Goal: Find specific page/section: Find specific page/section

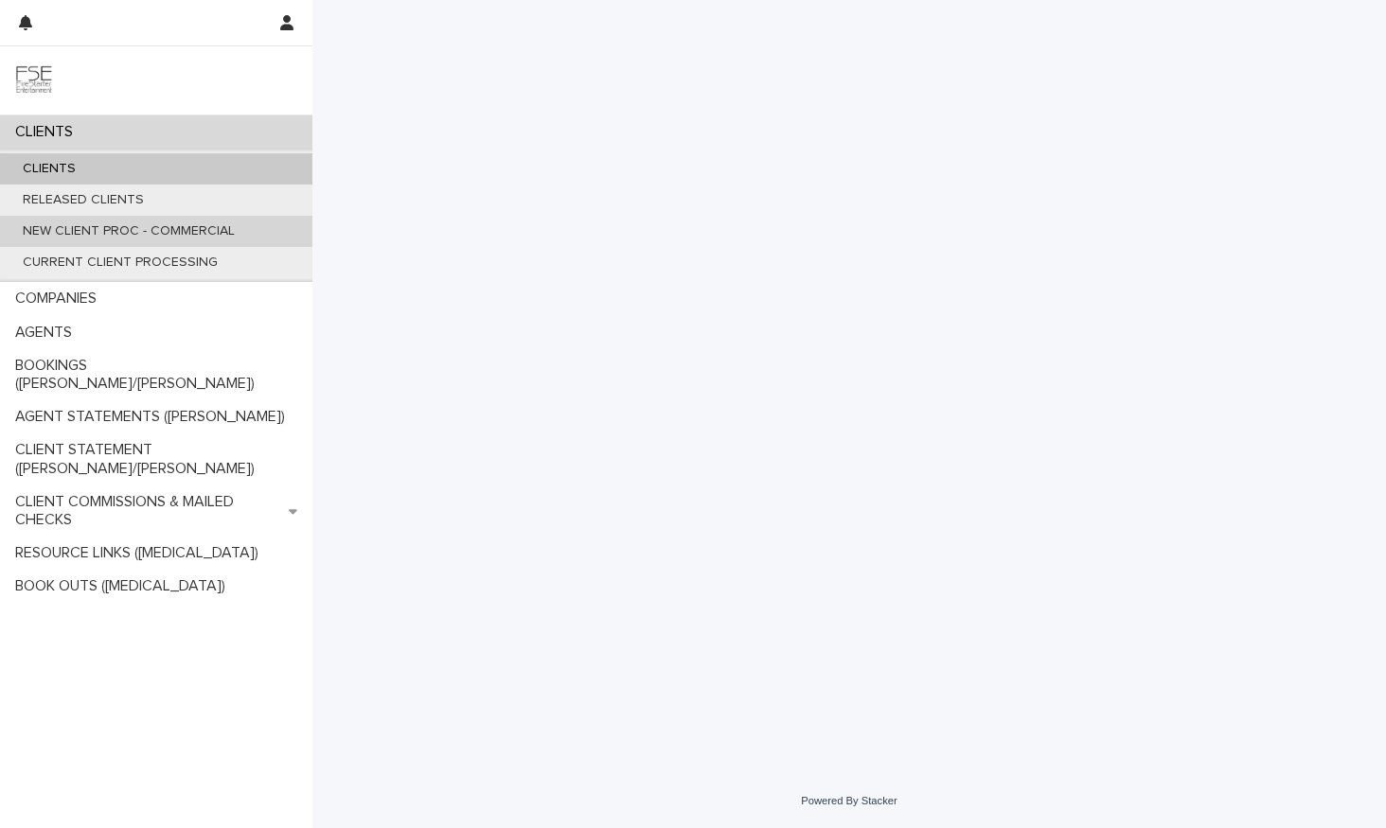
click at [168, 230] on p "NEW CLIENT PROC - COMMERCIAL" at bounding box center [129, 231] width 242 height 16
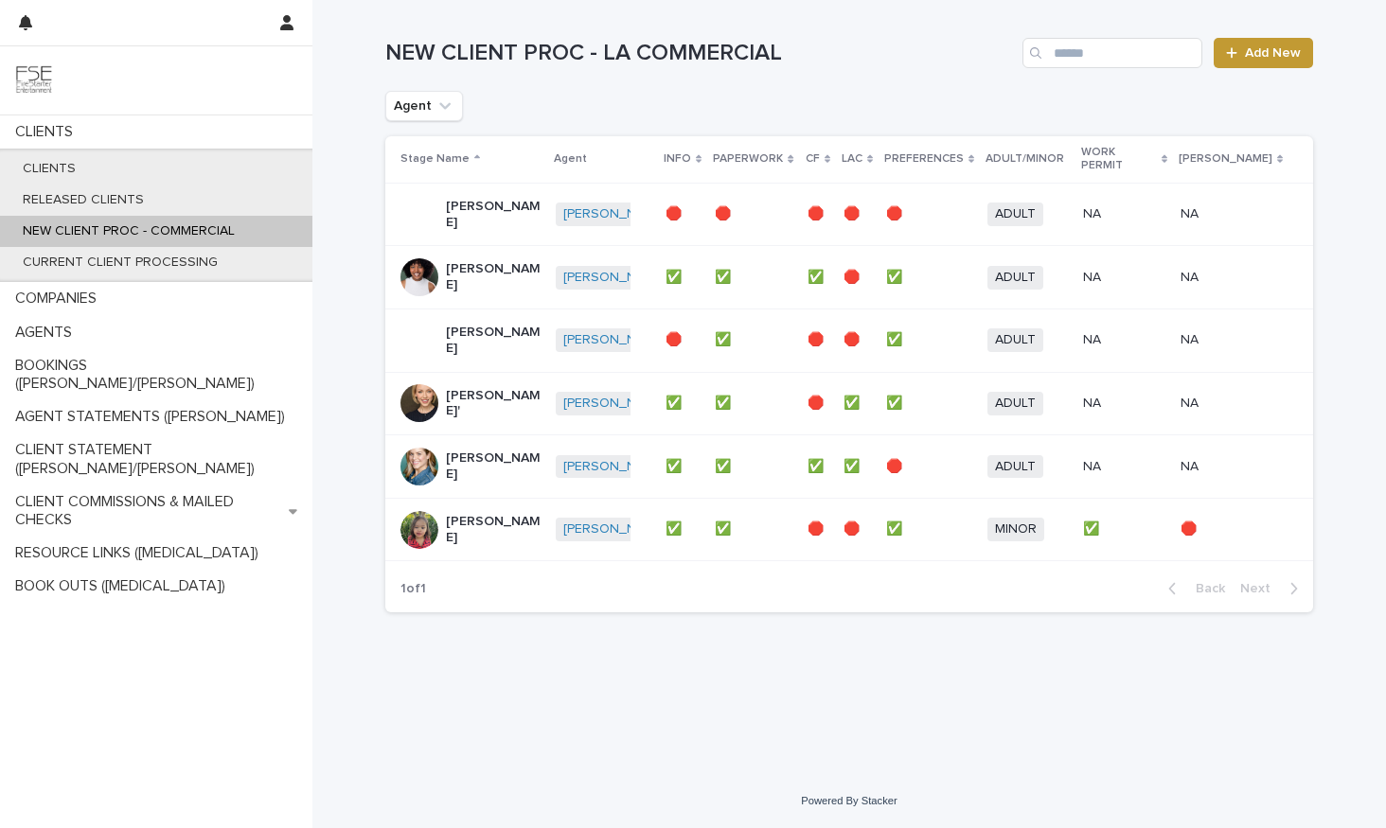
click at [511, 261] on p "[PERSON_NAME]" at bounding box center [493, 277] width 95 height 32
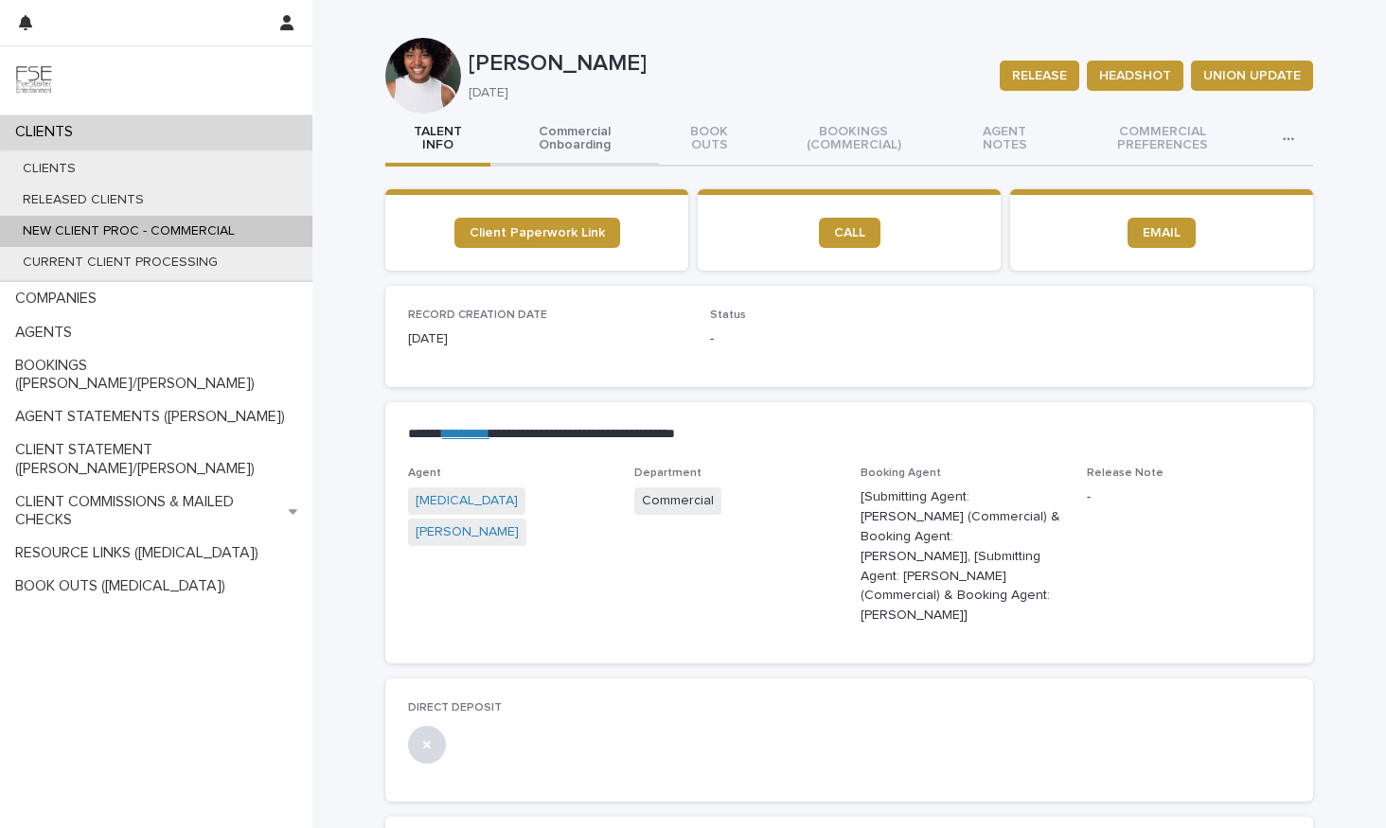
click at [532, 129] on button "Commercial Onboarding" at bounding box center [574, 140] width 169 height 53
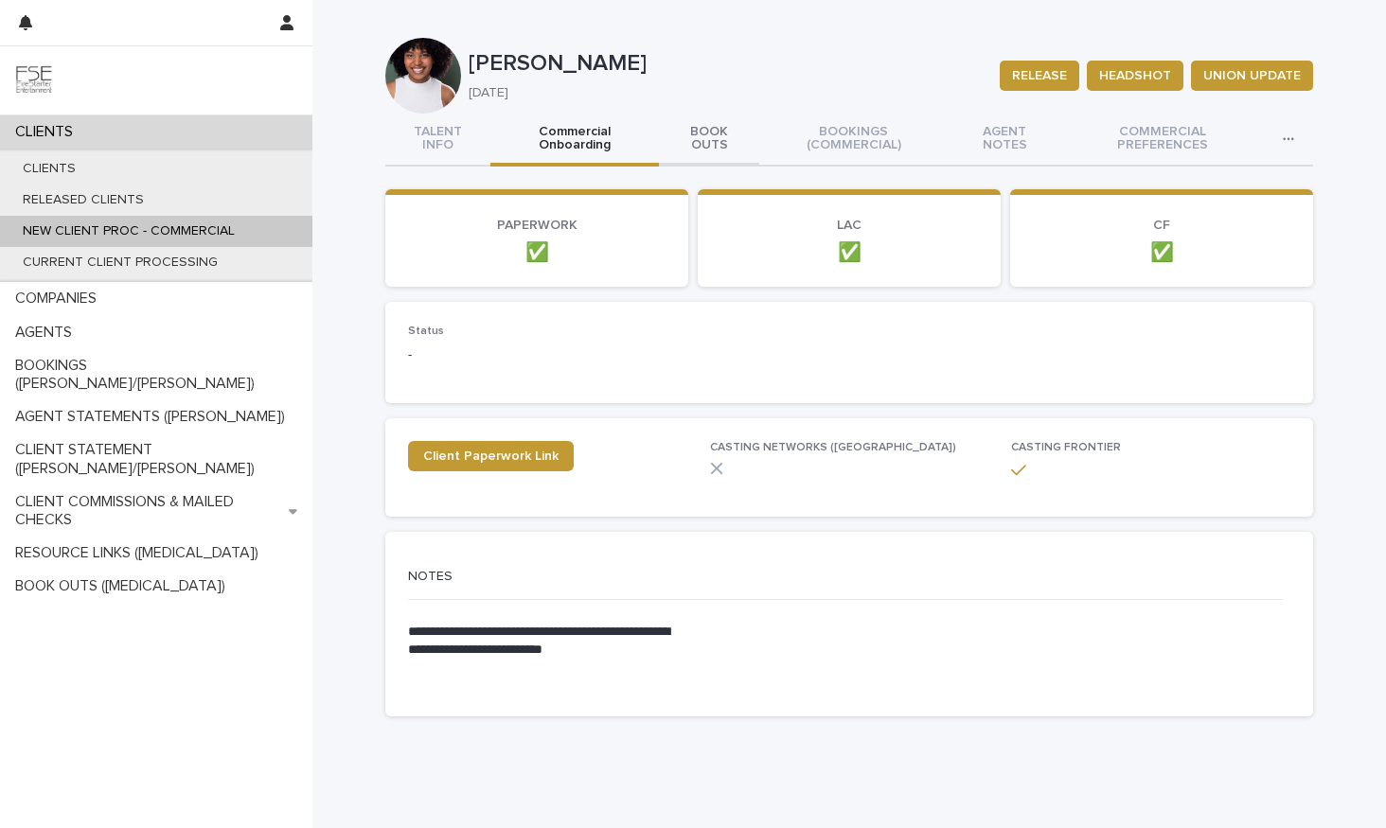
click at [701, 134] on button "BOOK OUTS" at bounding box center [709, 140] width 100 height 53
